Goal: Communication & Community: Answer question/provide support

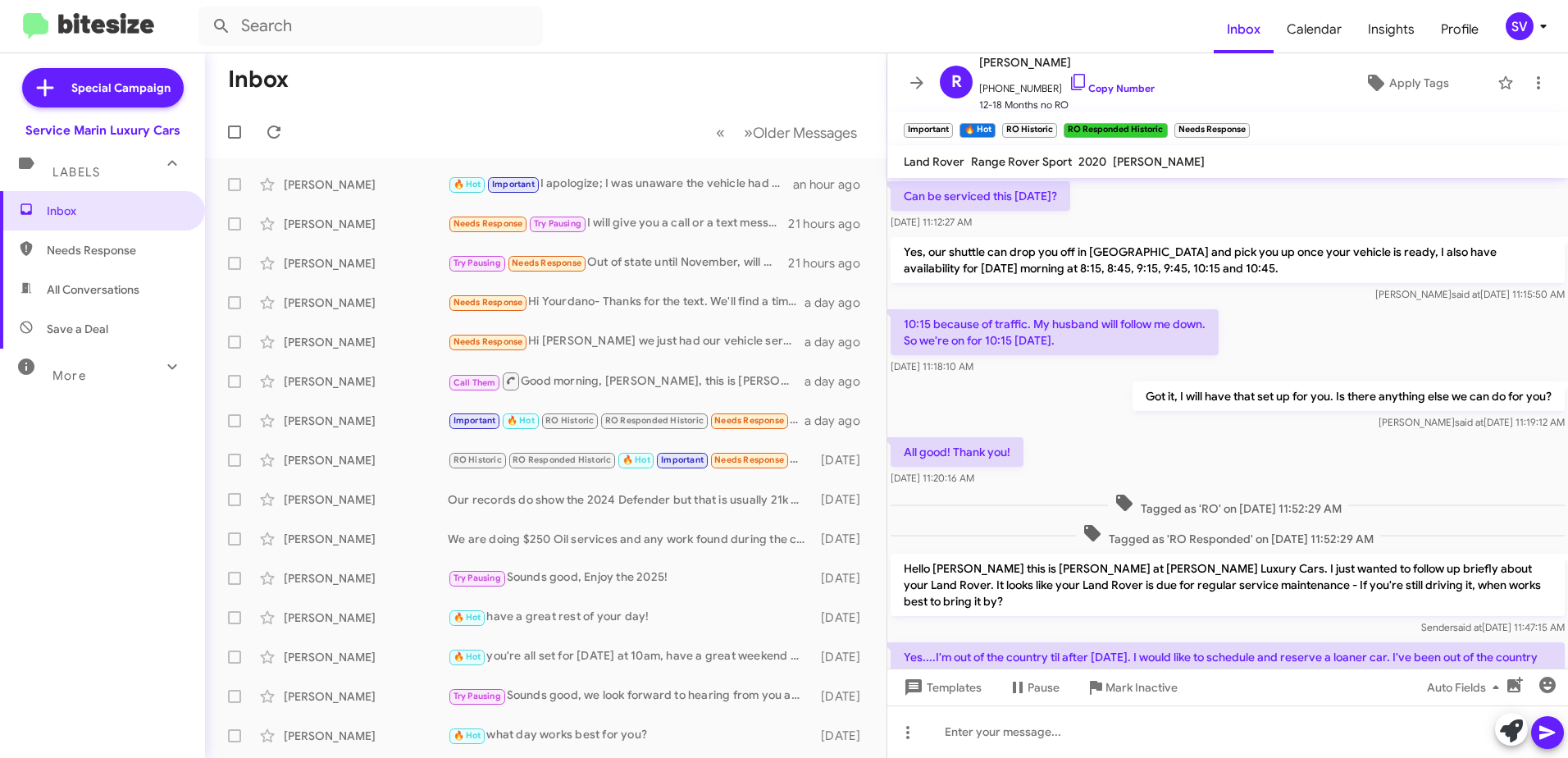
scroll to position [755, 0]
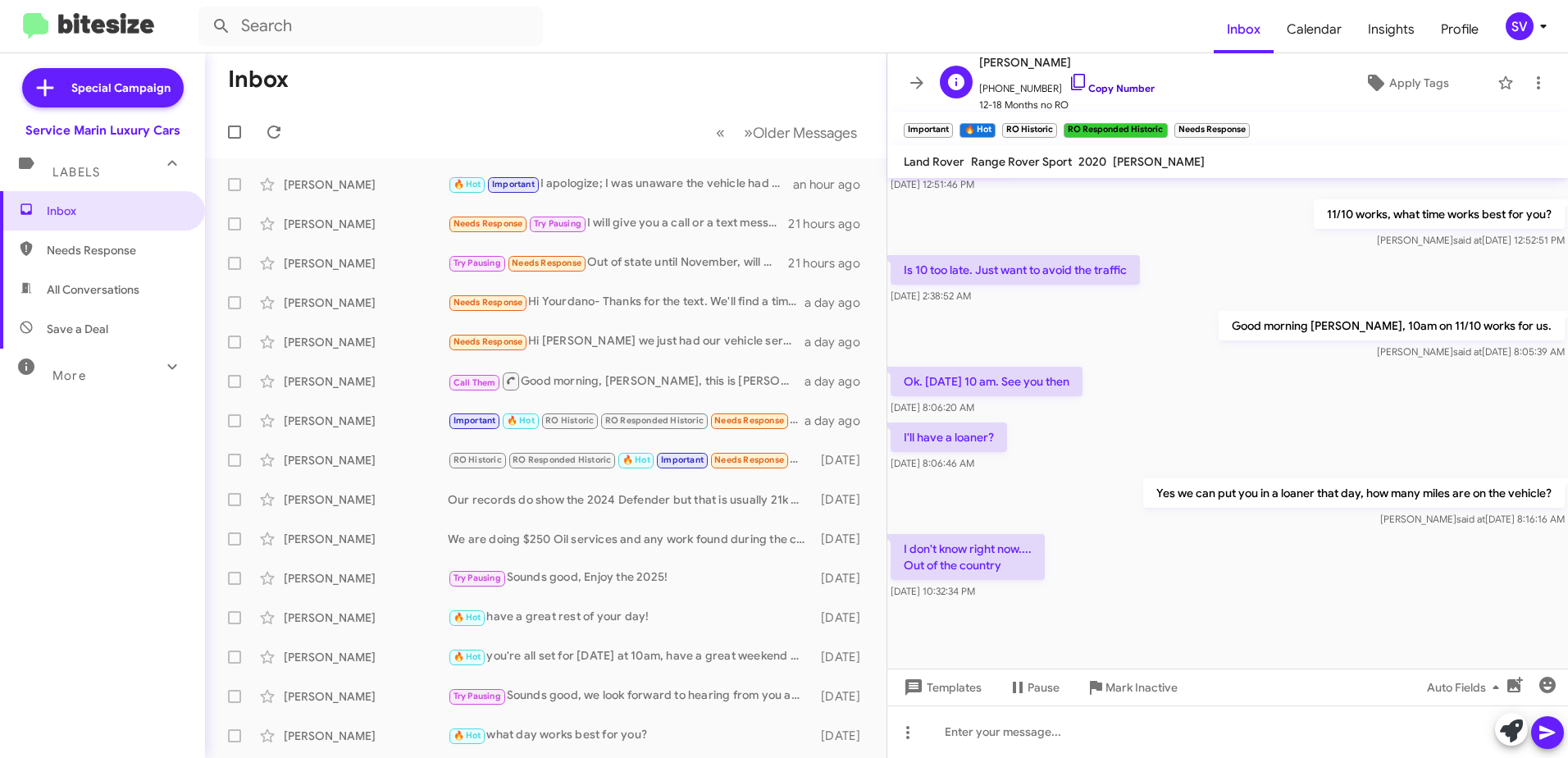
click at [1109, 83] on link "Copy Number" at bounding box center [1111, 88] width 86 height 13
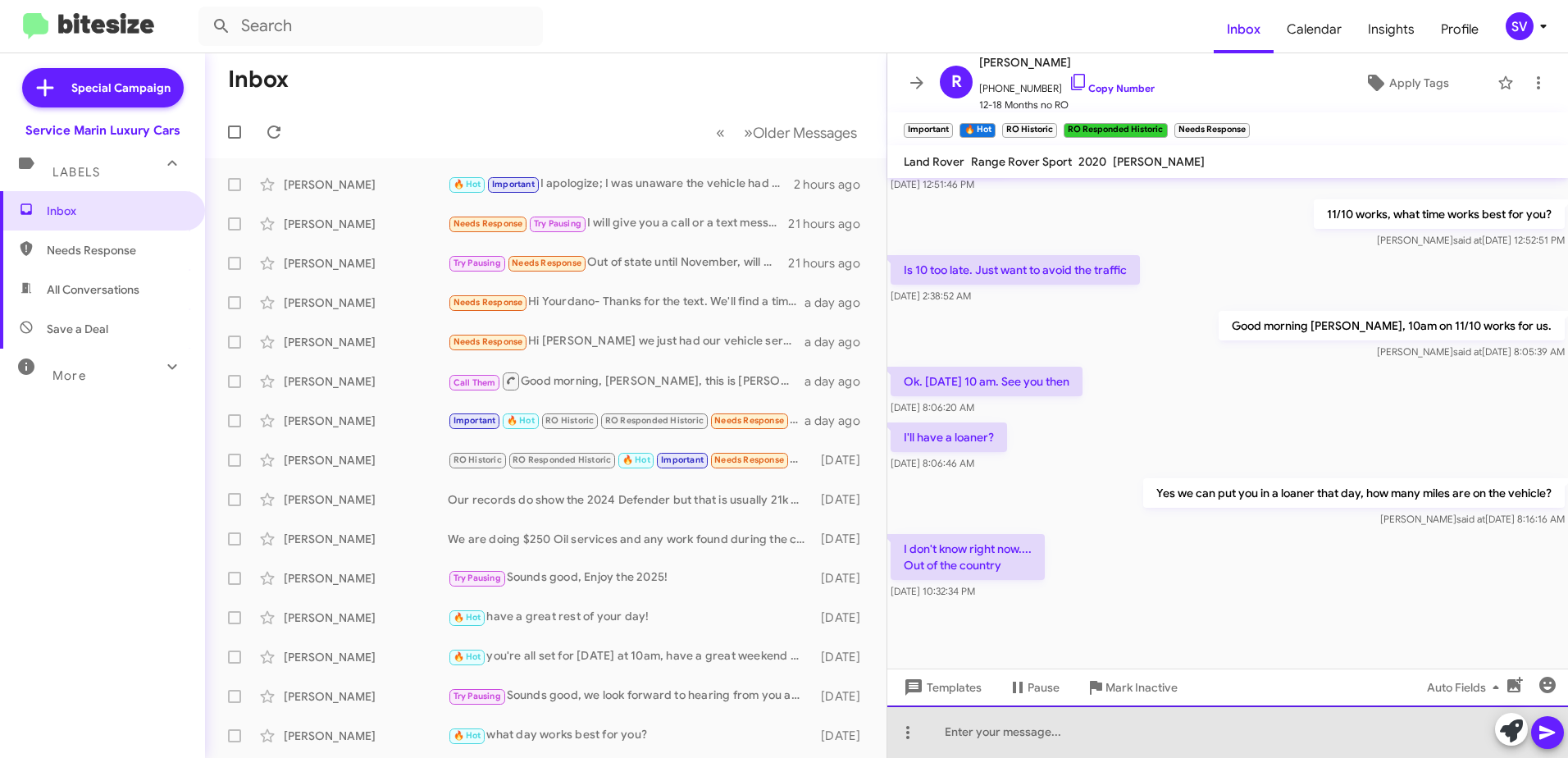
click at [1056, 728] on div at bounding box center [1227, 731] width 680 height 53
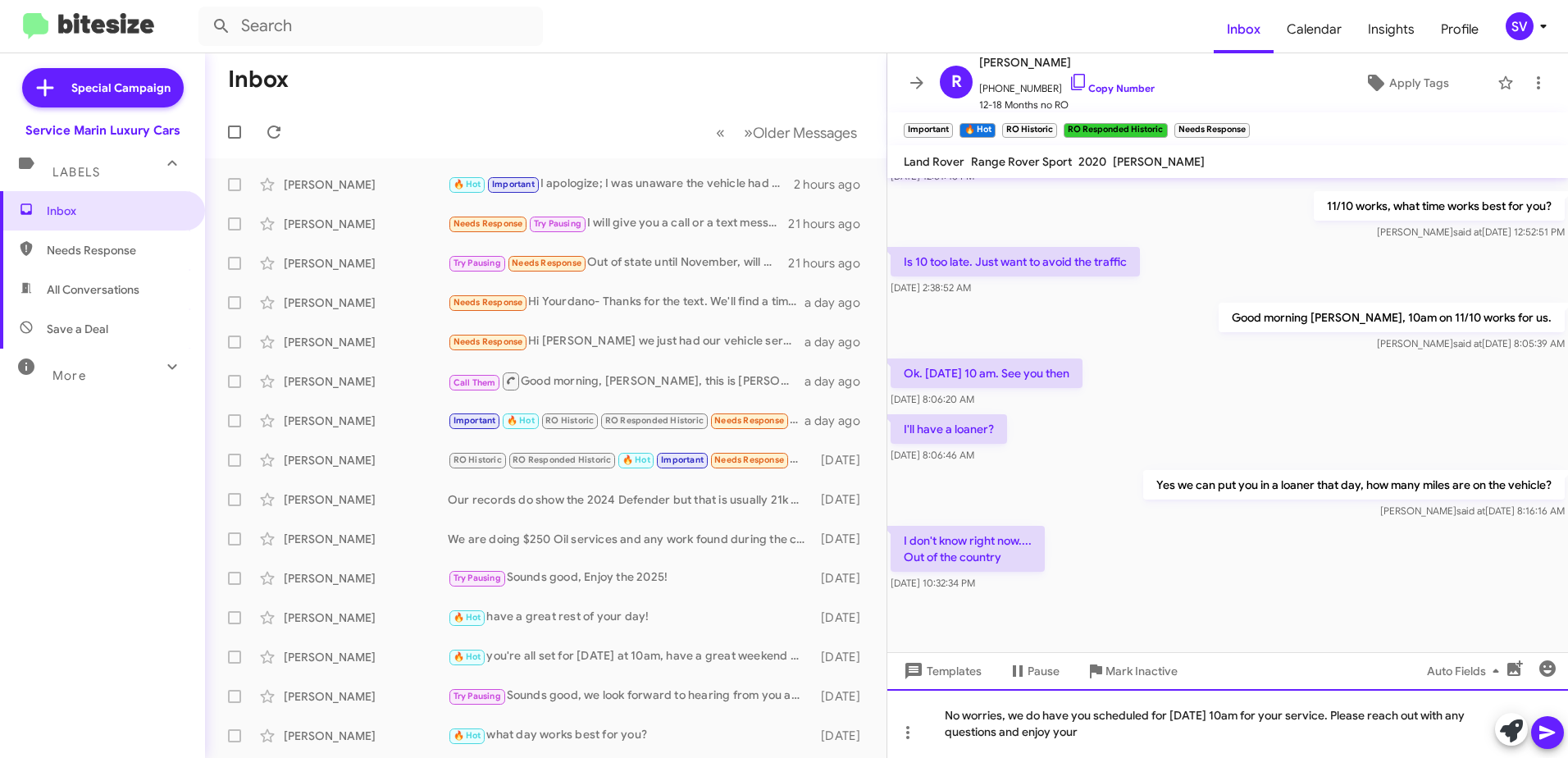
scroll to position [771, 0]
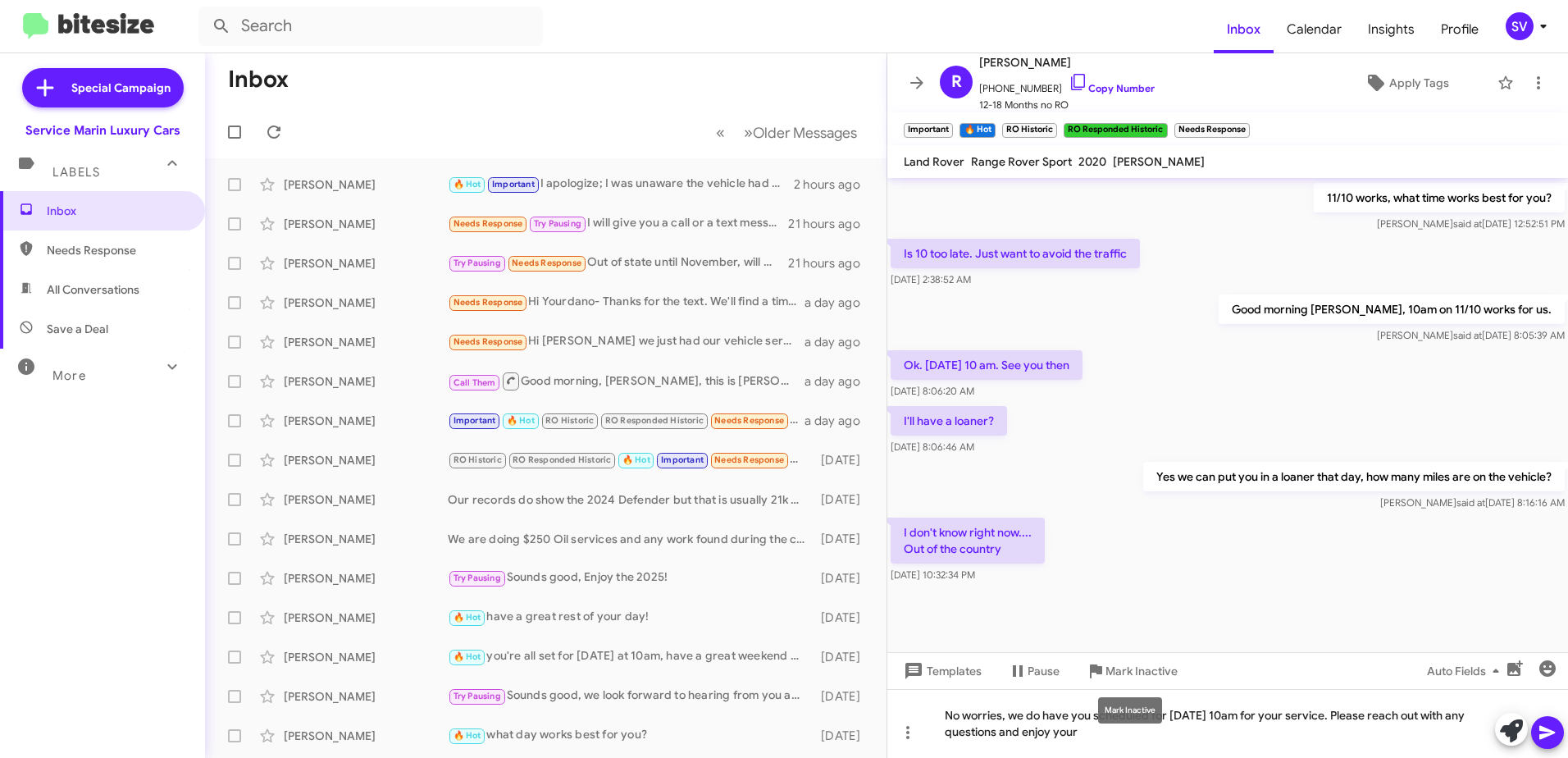
click at [1090, 731] on mat-tooltip-component "Mark Inactive" at bounding box center [1130, 710] width 87 height 49
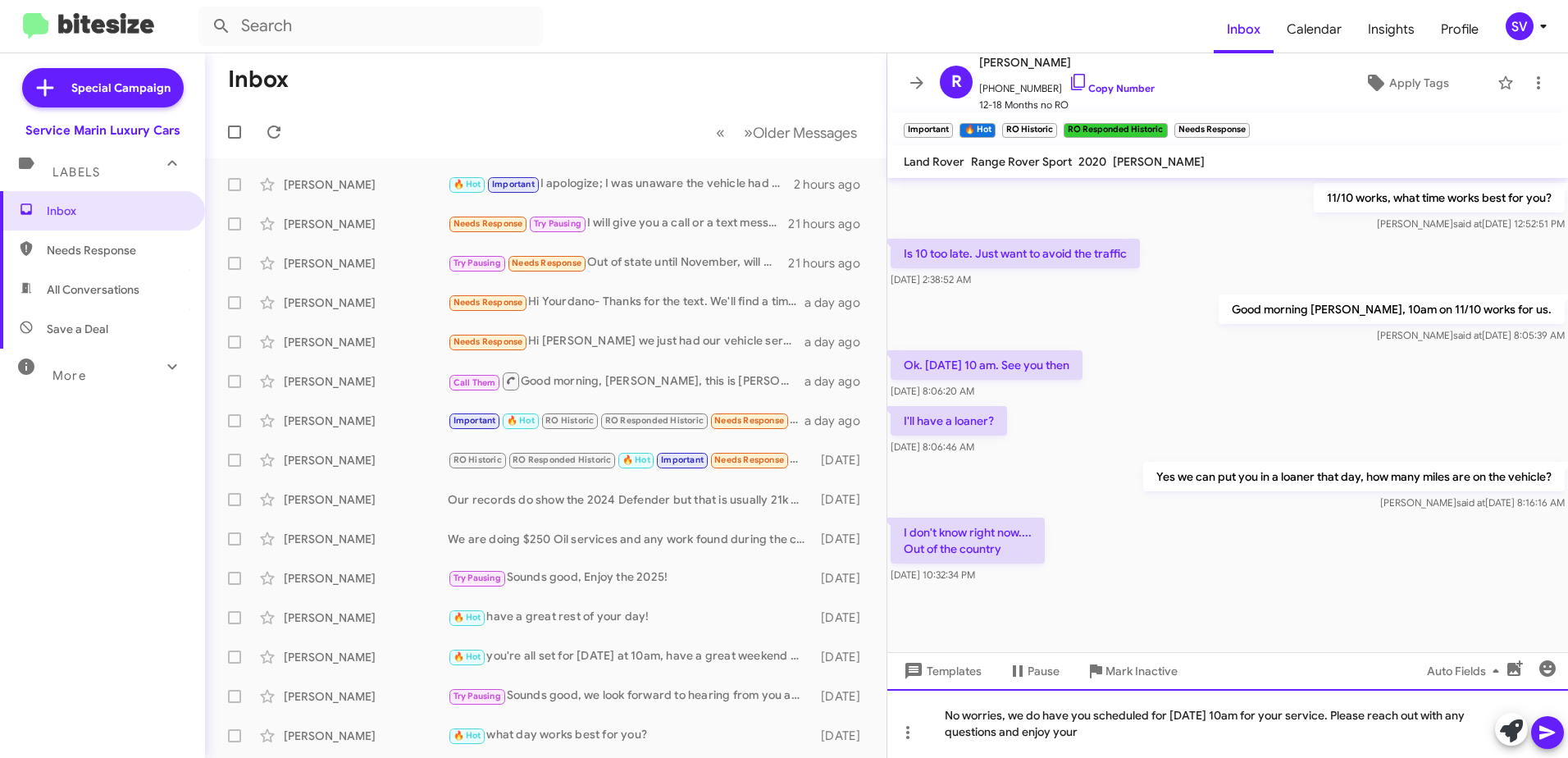
click at [1084, 734] on div "No worries, we do have you scheduled for [DATE] 10am for your service. Please r…" at bounding box center [1227, 723] width 680 height 69
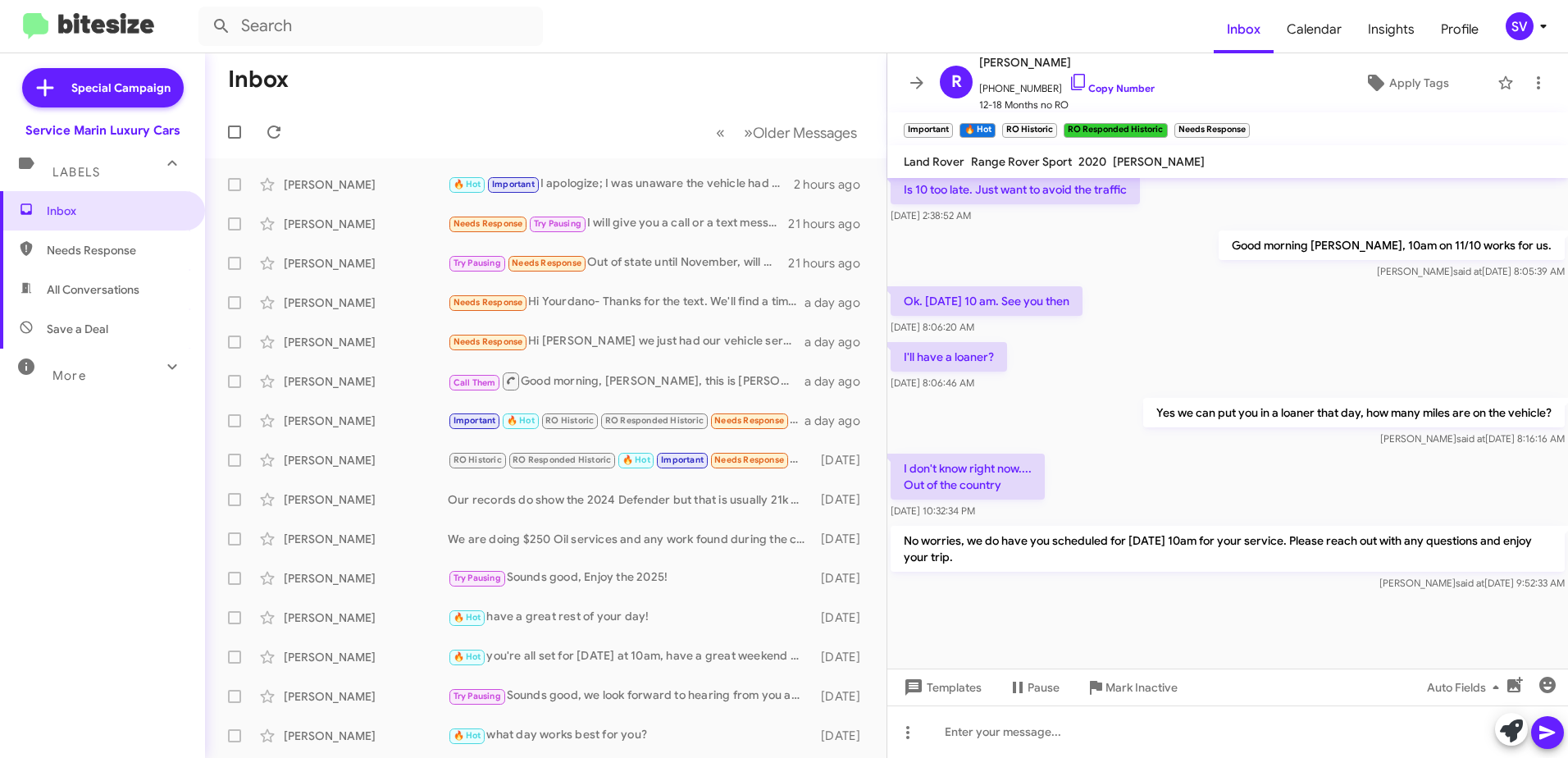
scroll to position [1354, 0]
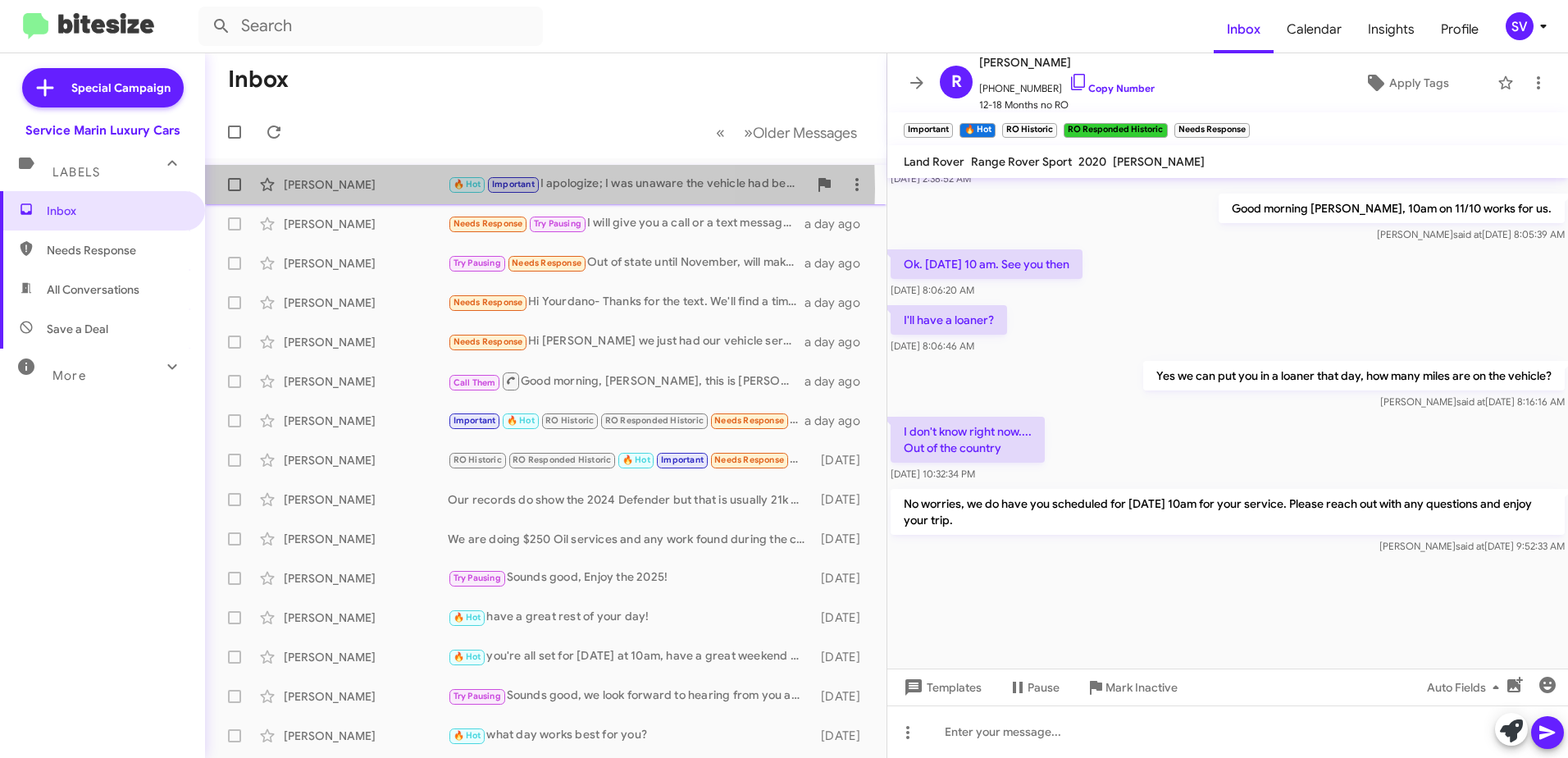
click at [388, 189] on div "[PERSON_NAME]" at bounding box center [366, 184] width 164 height 17
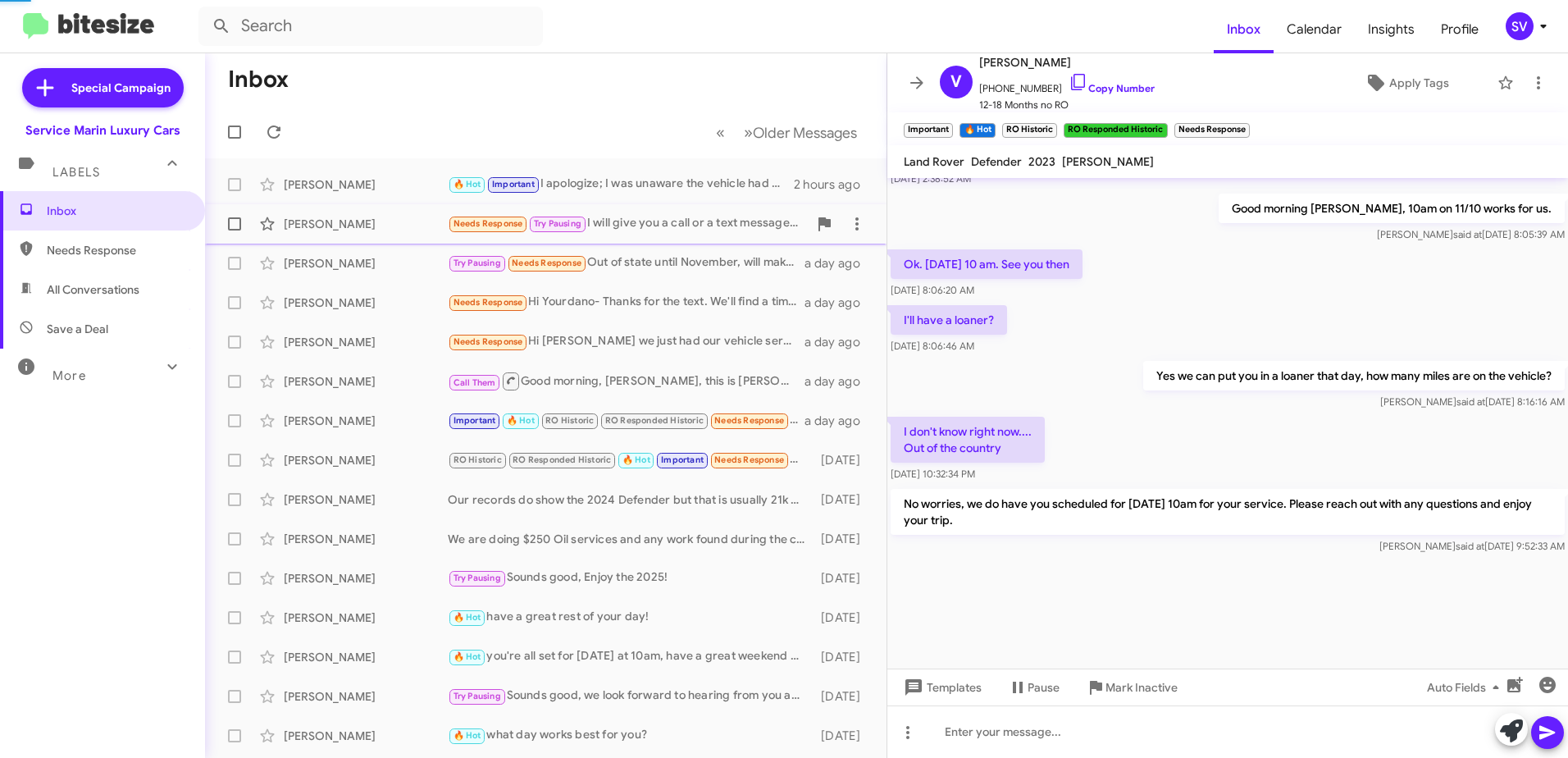
scroll to position [1117, 0]
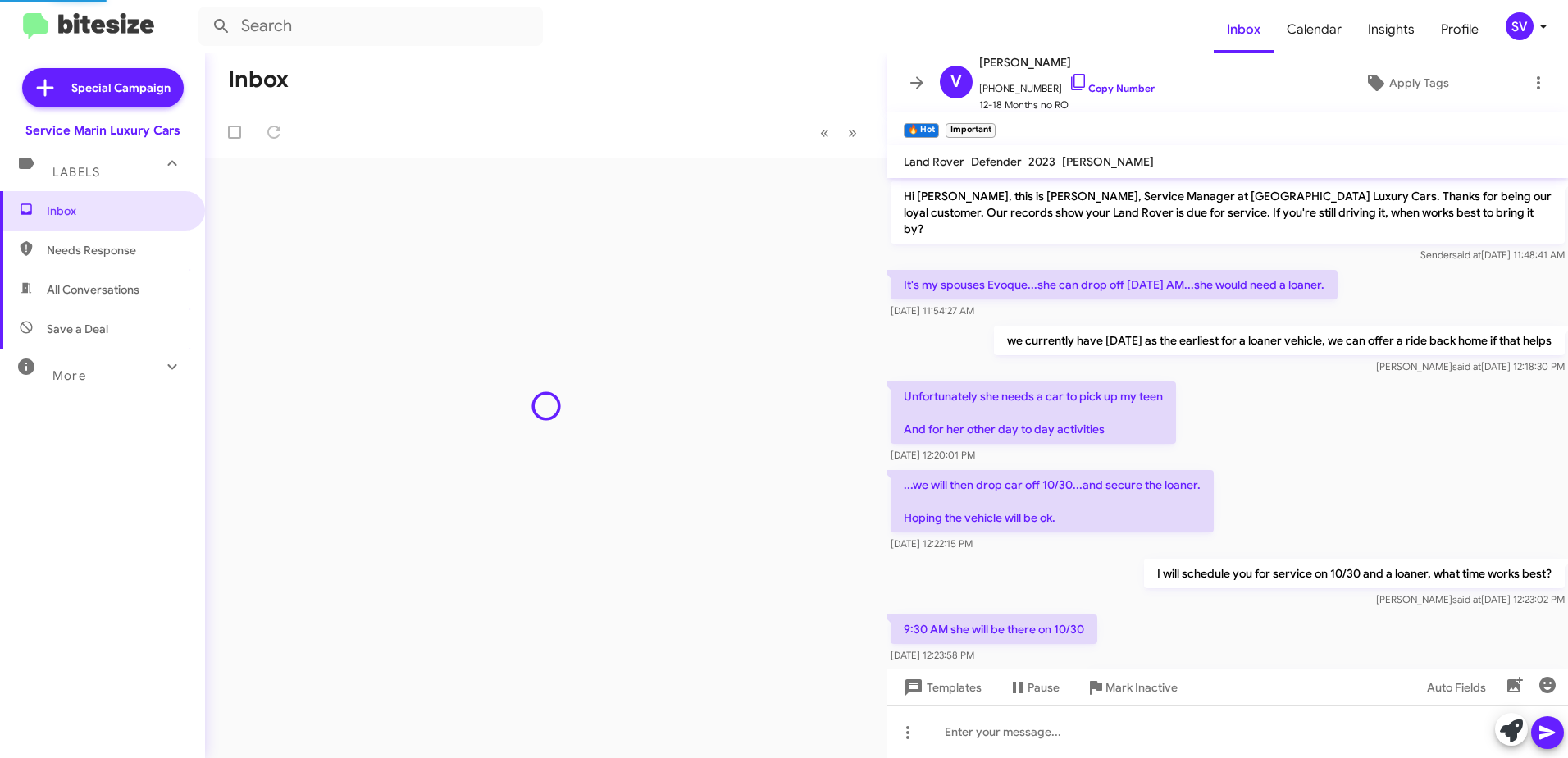
scroll to position [1084, 0]
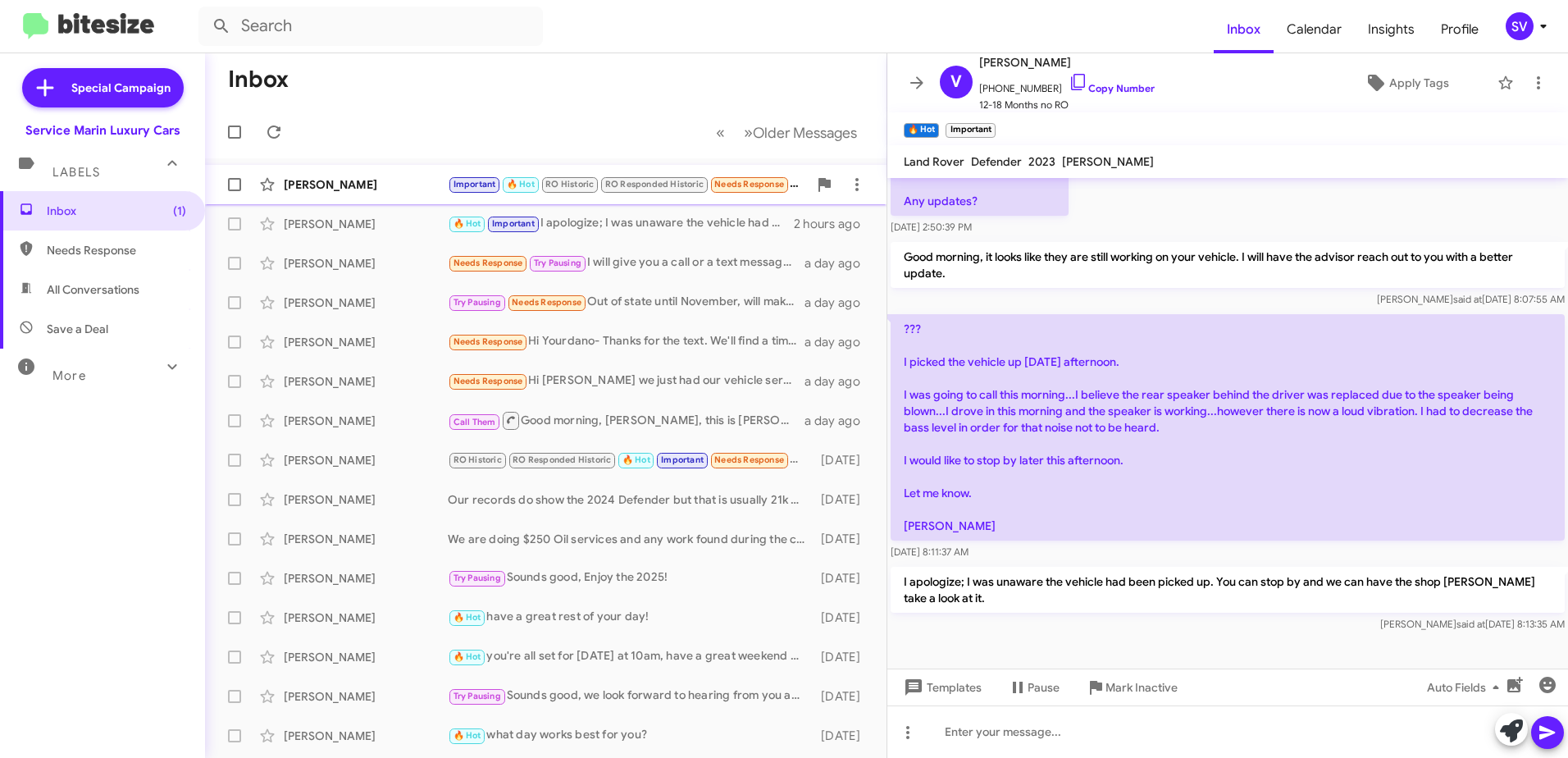
click at [395, 186] on div "[PERSON_NAME]" at bounding box center [366, 184] width 164 height 17
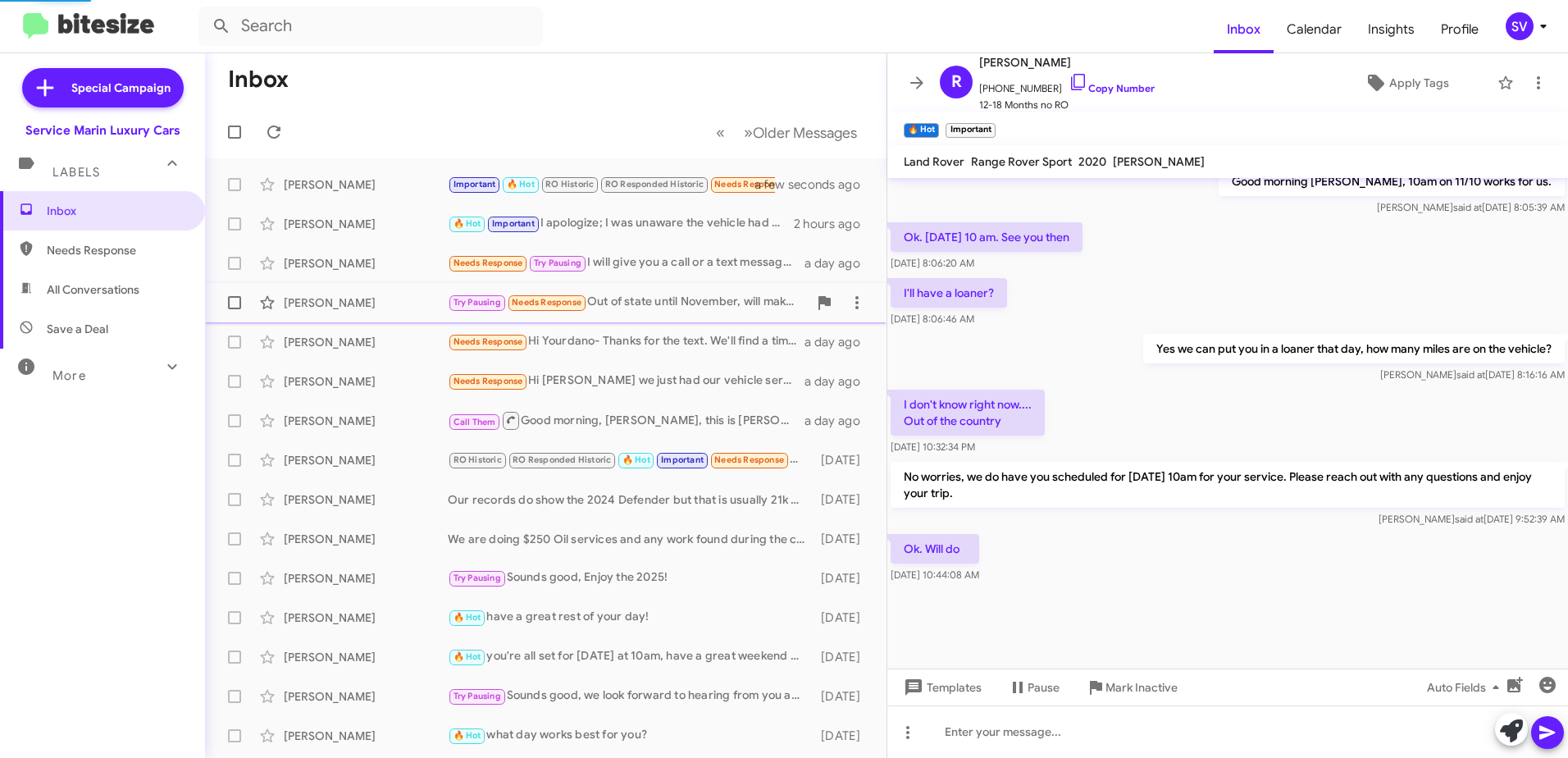
scroll to position [755, 0]
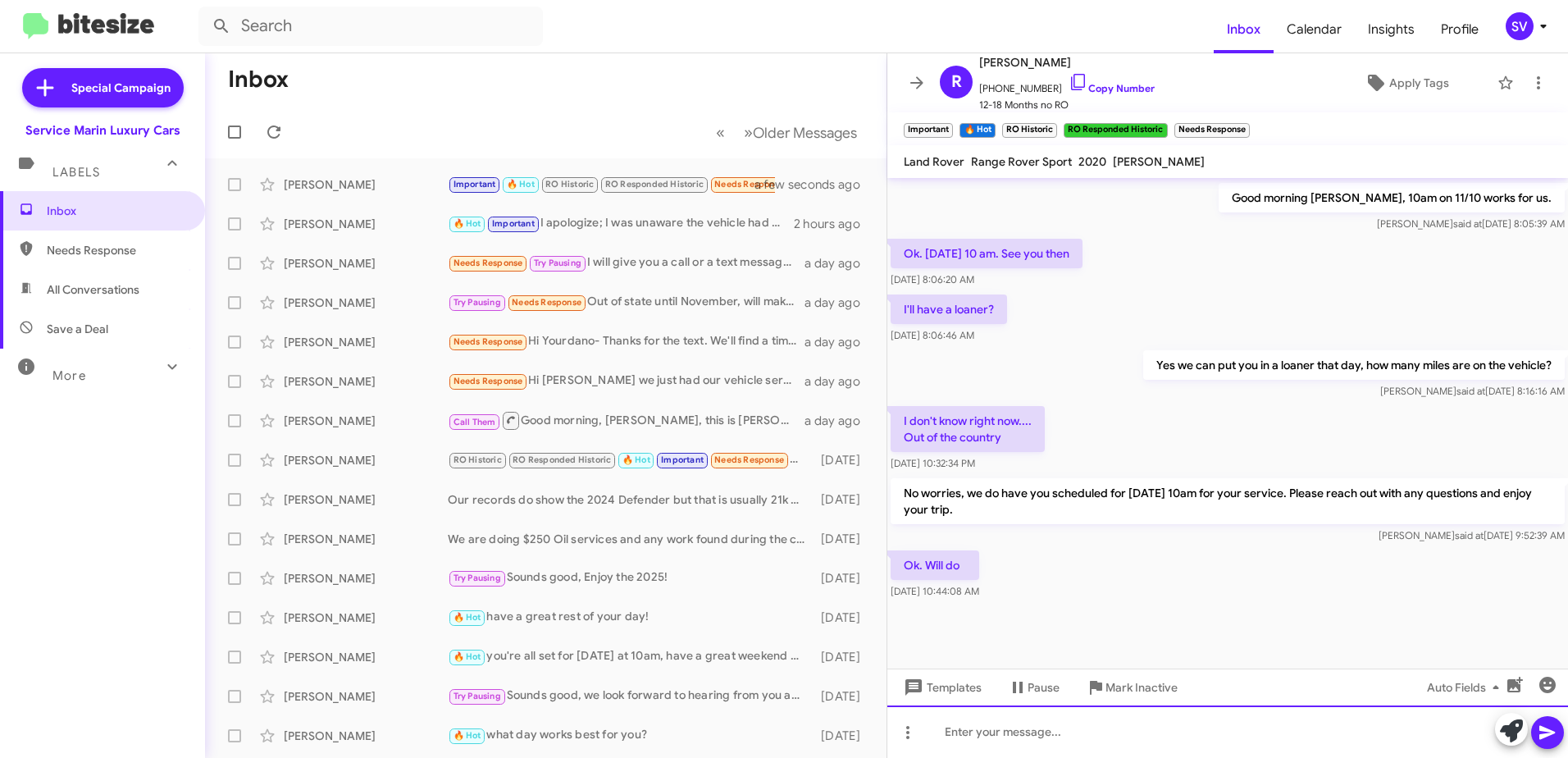
click at [1235, 734] on div at bounding box center [1227, 731] width 680 height 53
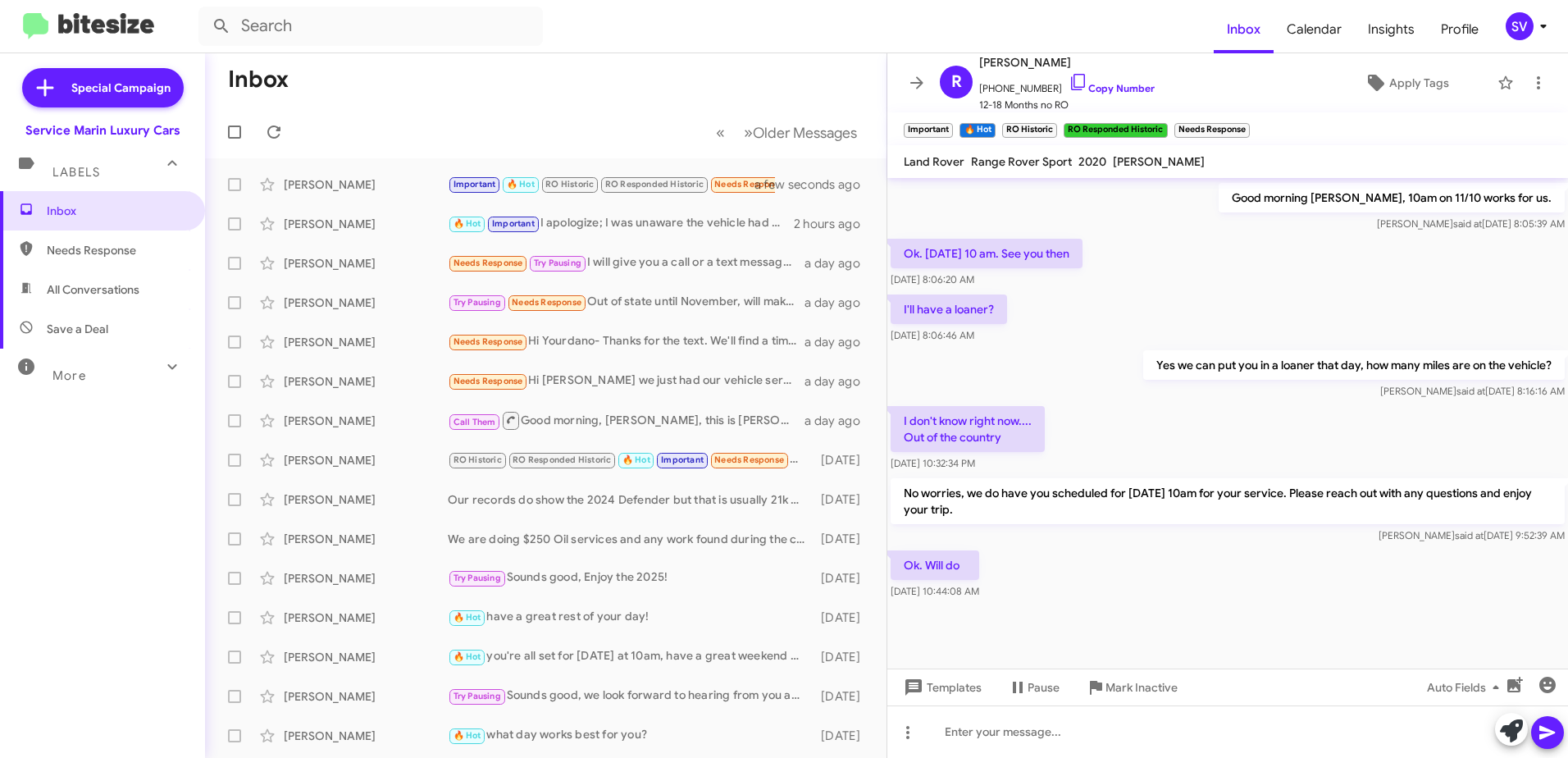
click at [67, 459] on div "Inbox Needs Response All Conversations Save a Deal More Important 🔥 Hot Appoint…" at bounding box center [103, 418] width 205 height 454
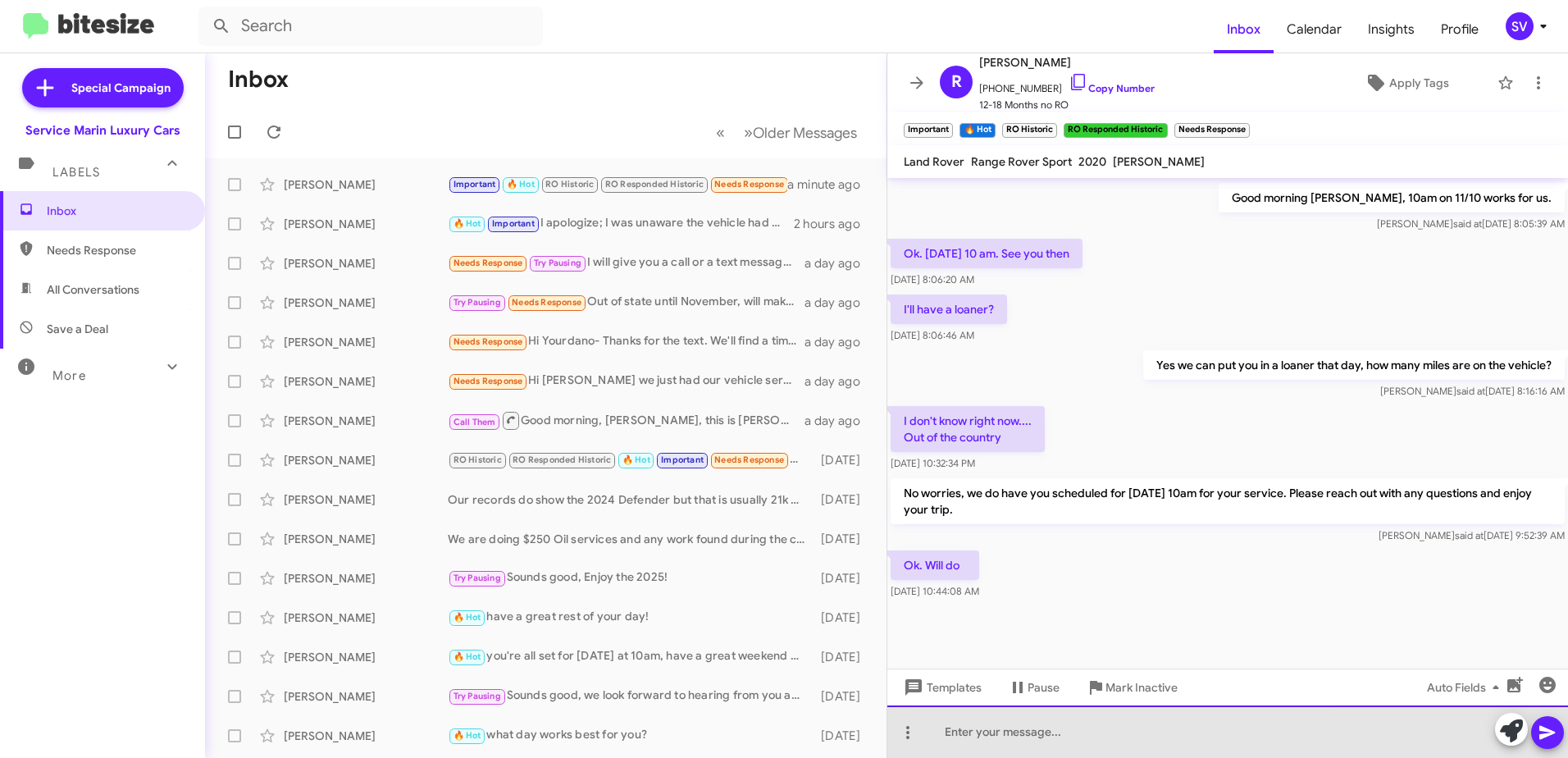
click at [1136, 731] on div at bounding box center [1227, 731] width 680 height 53
